Goal: Find specific page/section: Find specific page/section

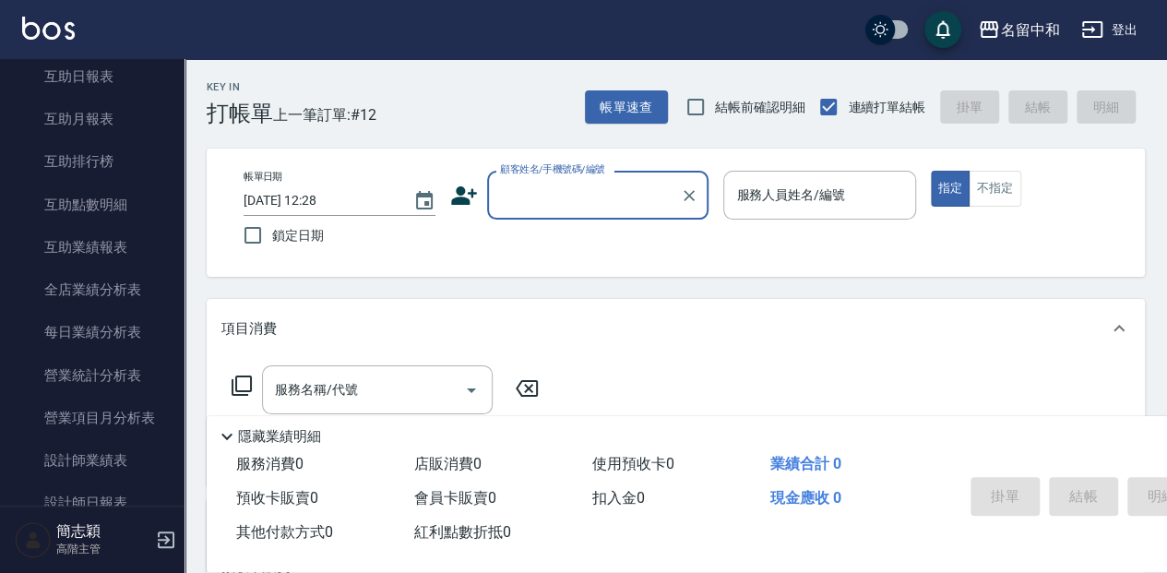
scroll to position [923, 0]
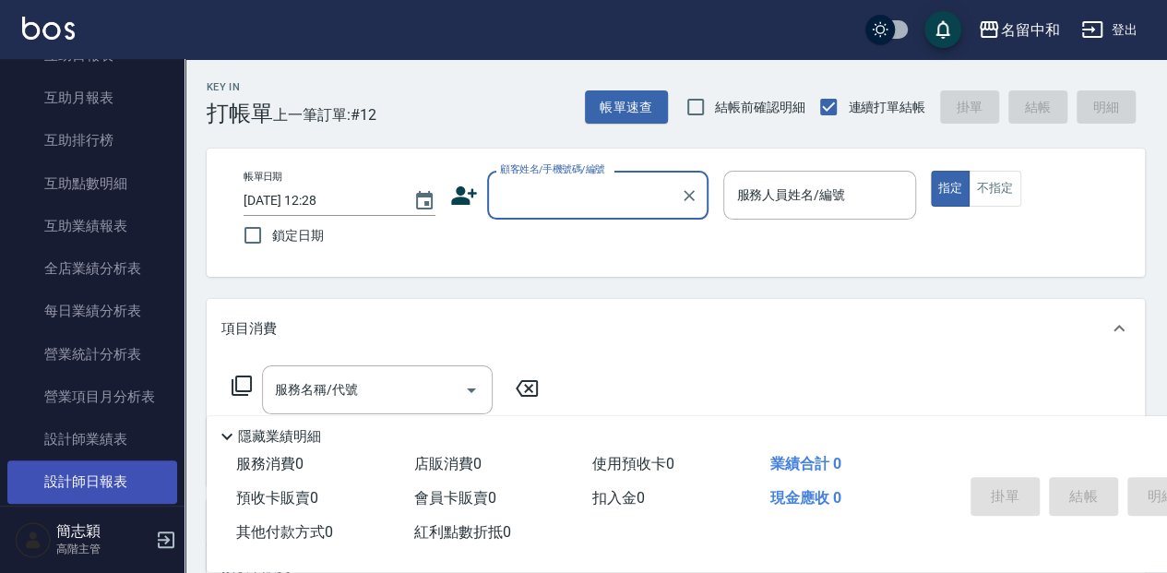
click at [112, 473] on link "設計師日報表" at bounding box center [92, 482] width 170 height 42
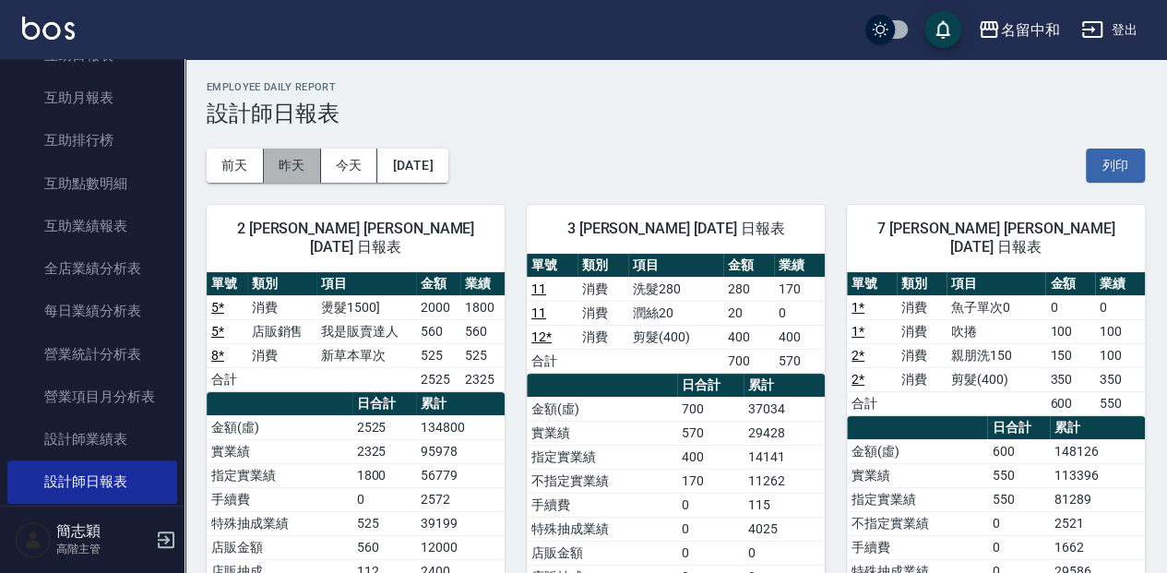
click at [301, 162] on button "昨天" at bounding box center [292, 166] width 57 height 34
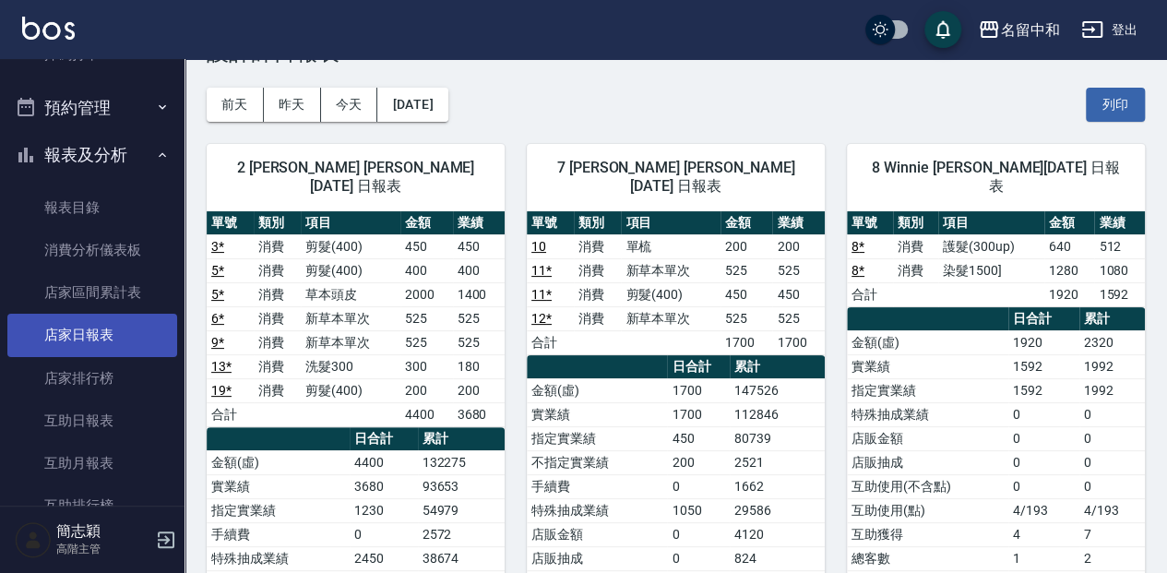
scroll to position [554, 0]
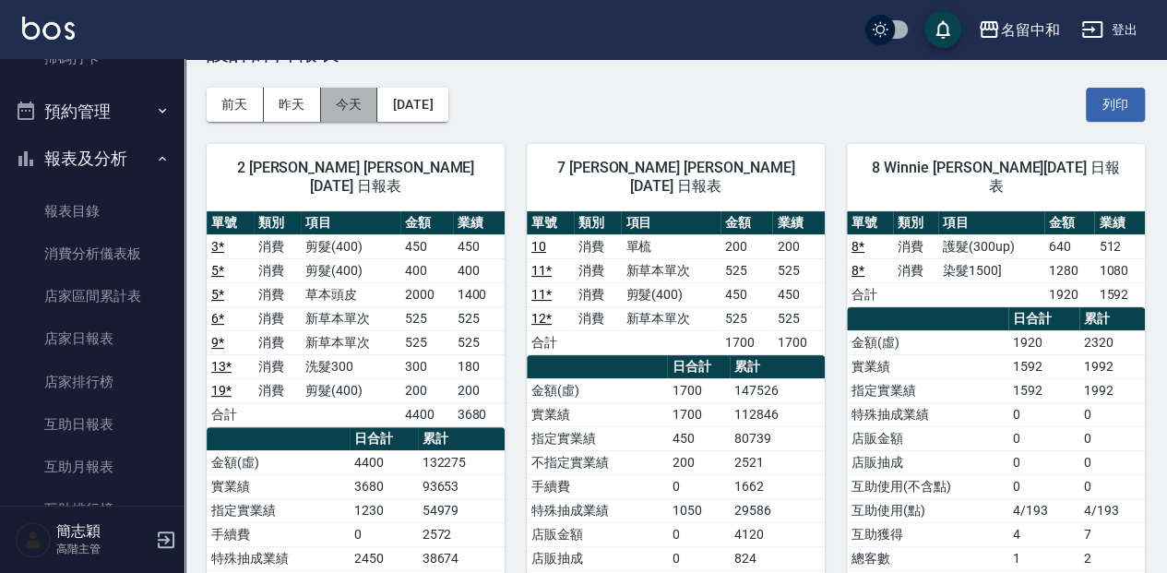
click at [346, 96] on button "今天" at bounding box center [349, 105] width 57 height 34
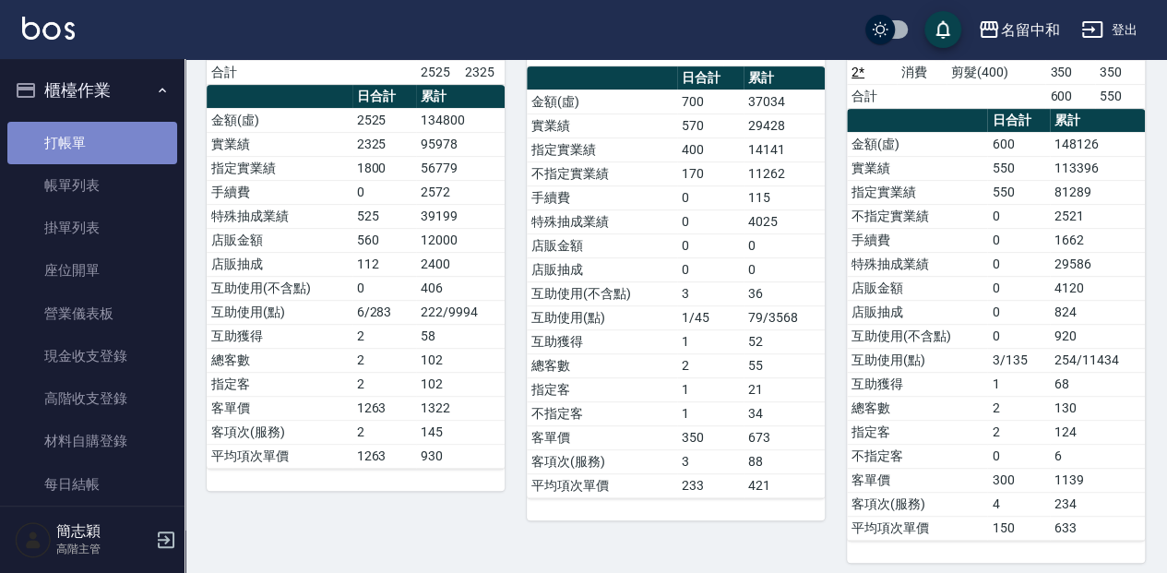
click at [116, 139] on link "打帳單" at bounding box center [92, 143] width 170 height 42
